Goal: Task Accomplishment & Management: Use online tool/utility

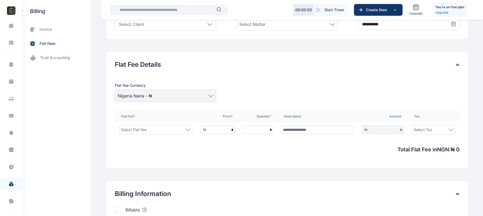
click at [23, 9] on button "button" at bounding box center [22, 10] width 9 height 9
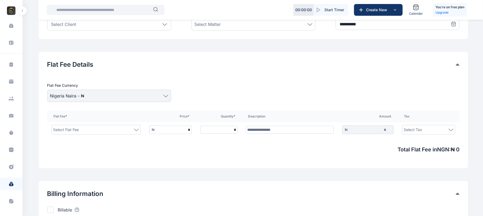
click at [19, 12] on button "button" at bounding box center [22, 10] width 9 height 9
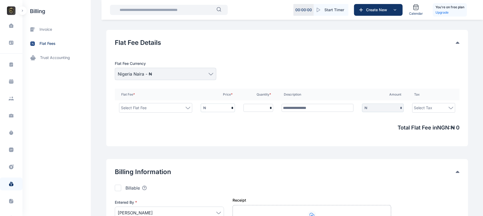
scroll to position [164, 0]
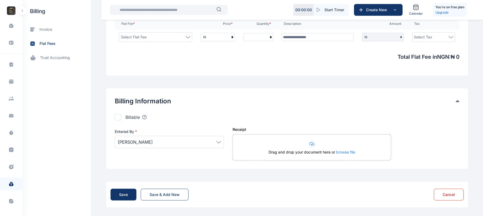
click at [116, 120] on div at bounding box center [118, 117] width 6 height 6
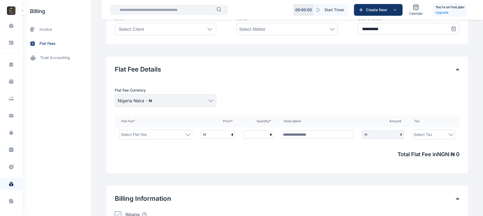
scroll to position [0, 0]
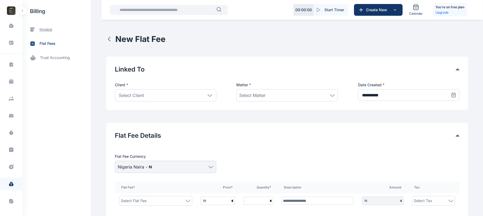
click at [48, 33] on span "invoice" at bounding box center [56, 29] width 68 height 14
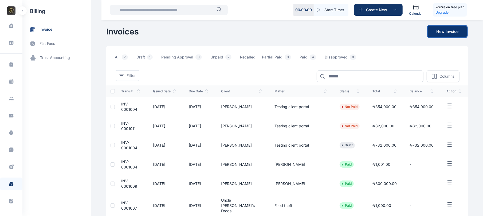
click at [446, 36] on button "New Invoice" at bounding box center [447, 32] width 39 height 12
click at [452, 29] on button "New Invoice" at bounding box center [447, 32] width 39 height 12
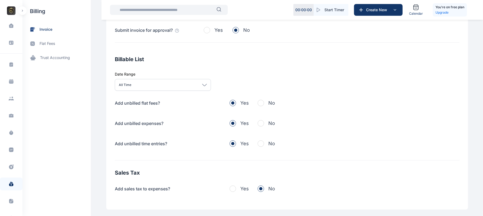
scroll to position [148, 0]
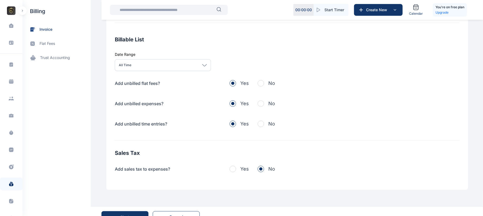
click at [19, 6] on div "Dashboard dashboard Conflict-Check conflict-check Task Management task manageme…" at bounding box center [11, 108] width 22 height 216
click at [19, 8] on button "button" at bounding box center [22, 10] width 9 height 9
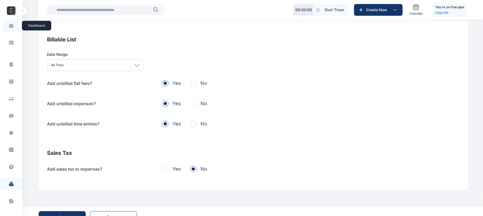
click at [15, 29] on span at bounding box center [11, 25] width 13 height 11
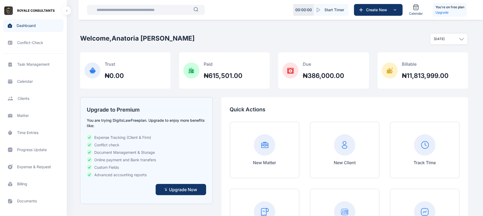
click at [36, 131] on span "Time Entries time entries time entries" at bounding box center [33, 132] width 60 height 13
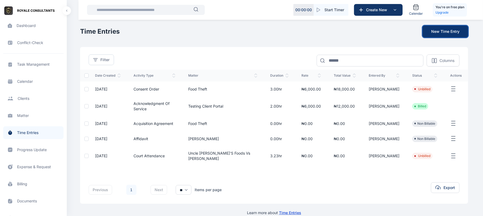
click at [450, 29] on button "New Time Entry" at bounding box center [444, 32] width 45 height 12
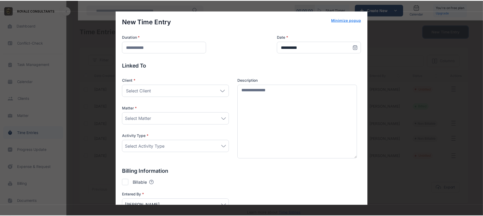
scroll to position [40, 0]
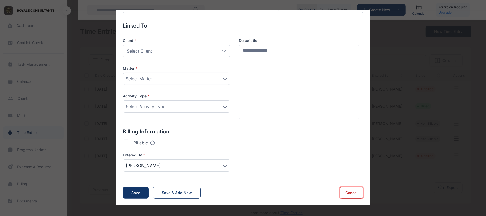
click at [345, 198] on button "Cancel" at bounding box center [351, 193] width 23 height 12
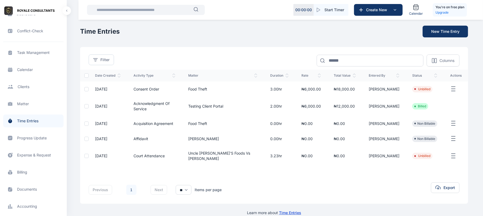
scroll to position [18, 0]
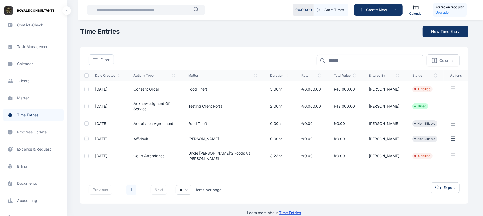
click at [27, 166] on span "Billing billing billing" at bounding box center [33, 166] width 60 height 13
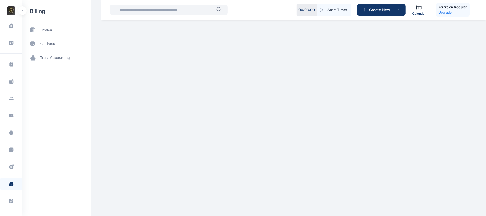
click at [50, 31] on span "invoice" at bounding box center [46, 30] width 13 height 6
click at [44, 27] on span "invoice" at bounding box center [46, 30] width 13 height 6
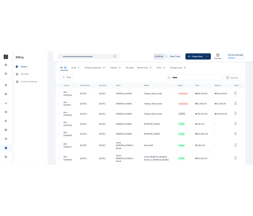
scroll to position [29, 0]
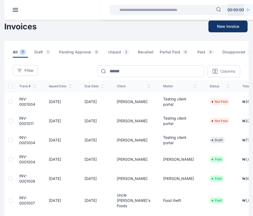
scroll to position [29, 0]
